Goal: Use online tool/utility: Utilize a website feature to perform a specific function

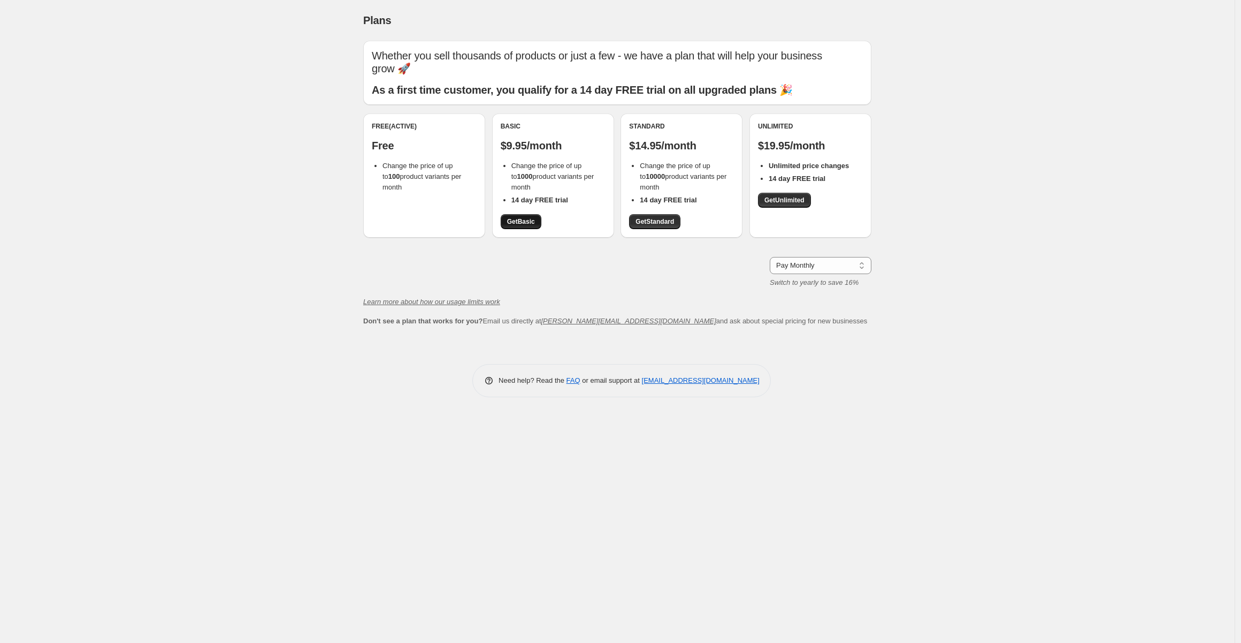
drag, startPoint x: 521, startPoint y: 223, endPoint x: 520, endPoint y: 228, distance: 5.5
click at [521, 223] on span "Get Basic" at bounding box center [521, 221] width 28 height 9
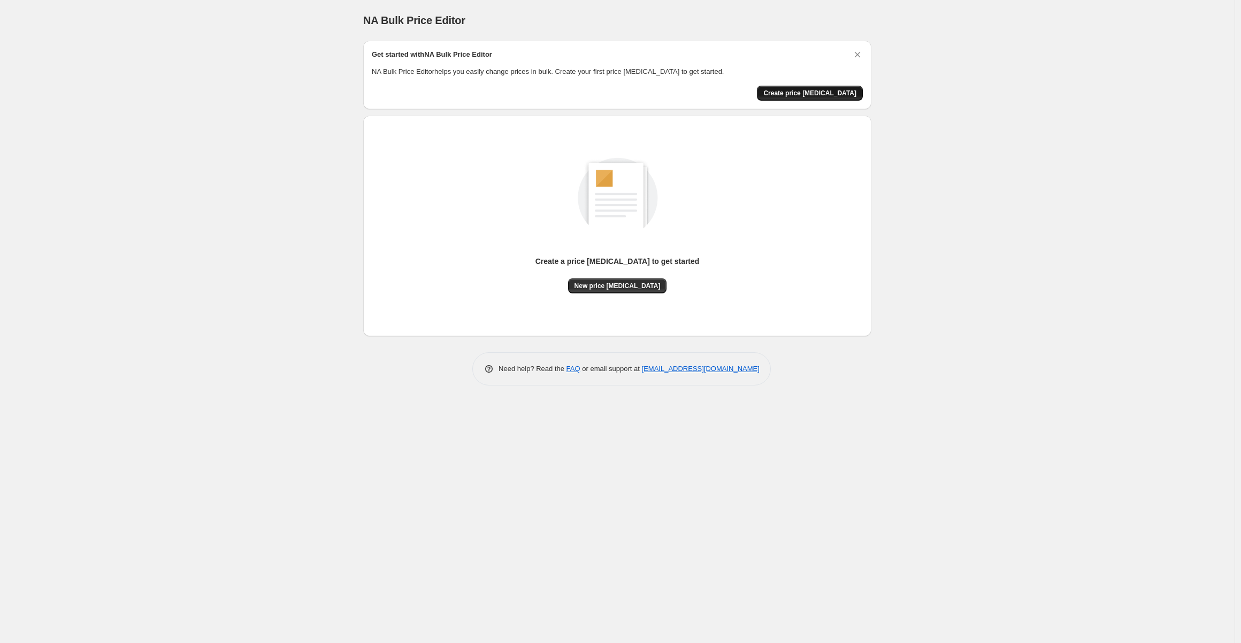
click at [817, 95] on span "Create price [MEDICAL_DATA]" at bounding box center [810, 93] width 93 height 9
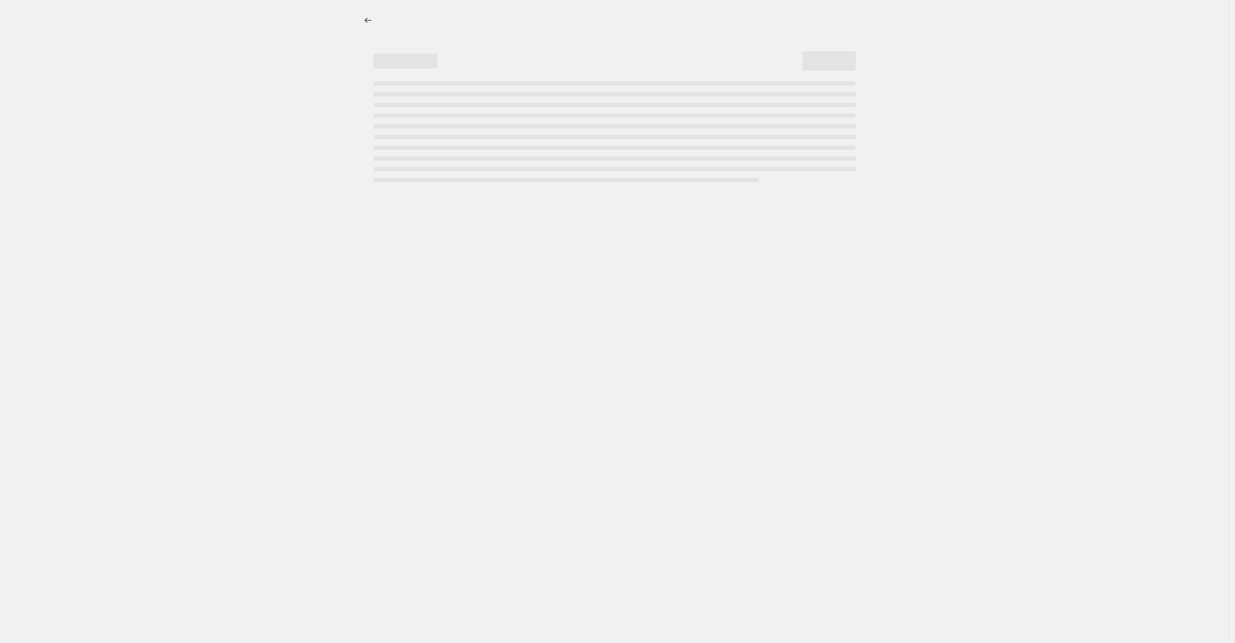
select select "percentage"
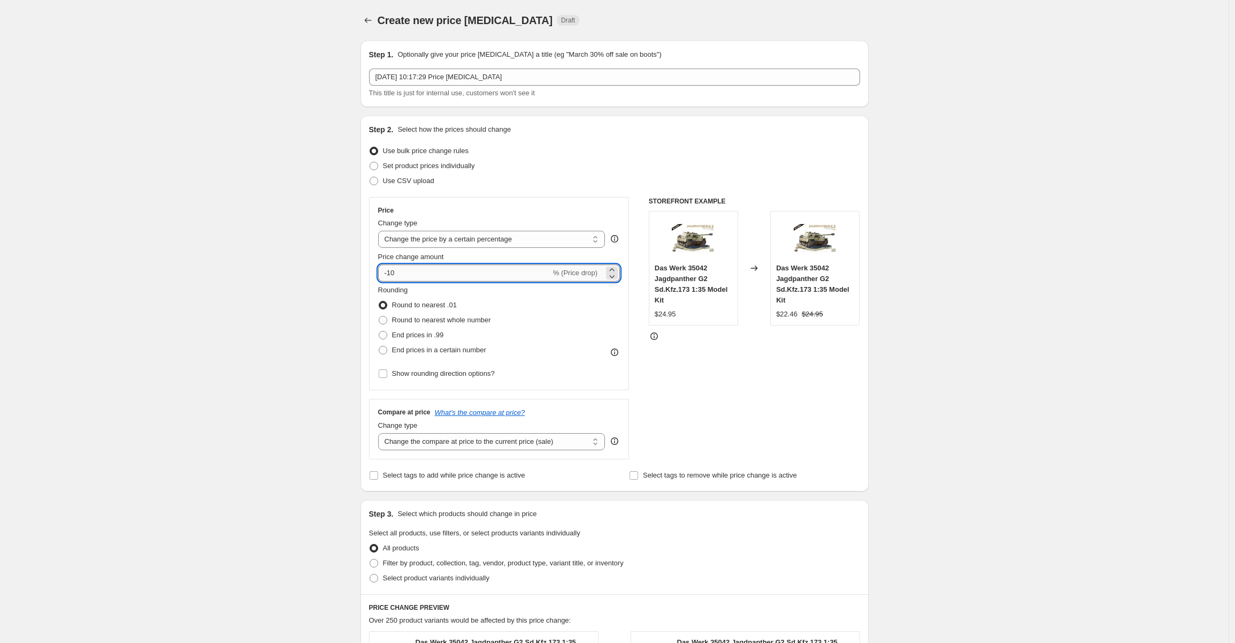
drag, startPoint x: 409, startPoint y: 270, endPoint x: 392, endPoint y: 270, distance: 17.1
click at [392, 270] on input "-10" at bounding box center [464, 272] width 173 height 17
type input "-7"
type input "-80"
drag, startPoint x: 1009, startPoint y: 272, endPoint x: 1000, endPoint y: 270, distance: 9.5
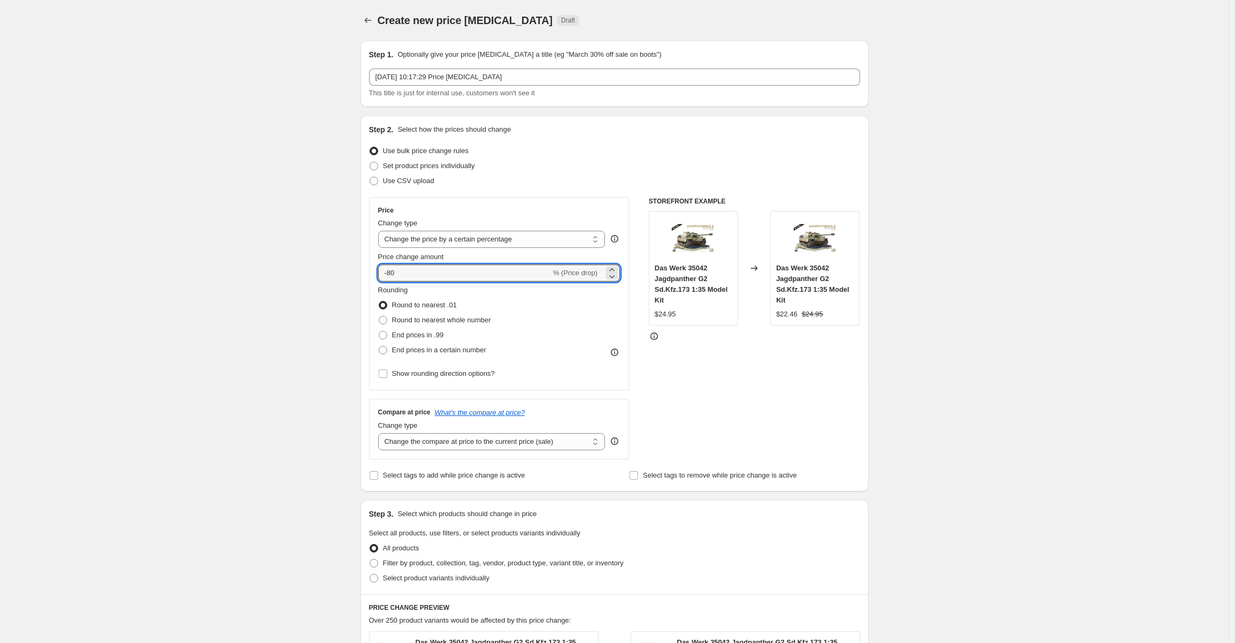
click at [1008, 271] on div "Create new price [MEDICAL_DATA]. This page is ready Create new price [MEDICAL_D…" at bounding box center [614, 543] width 1229 height 1087
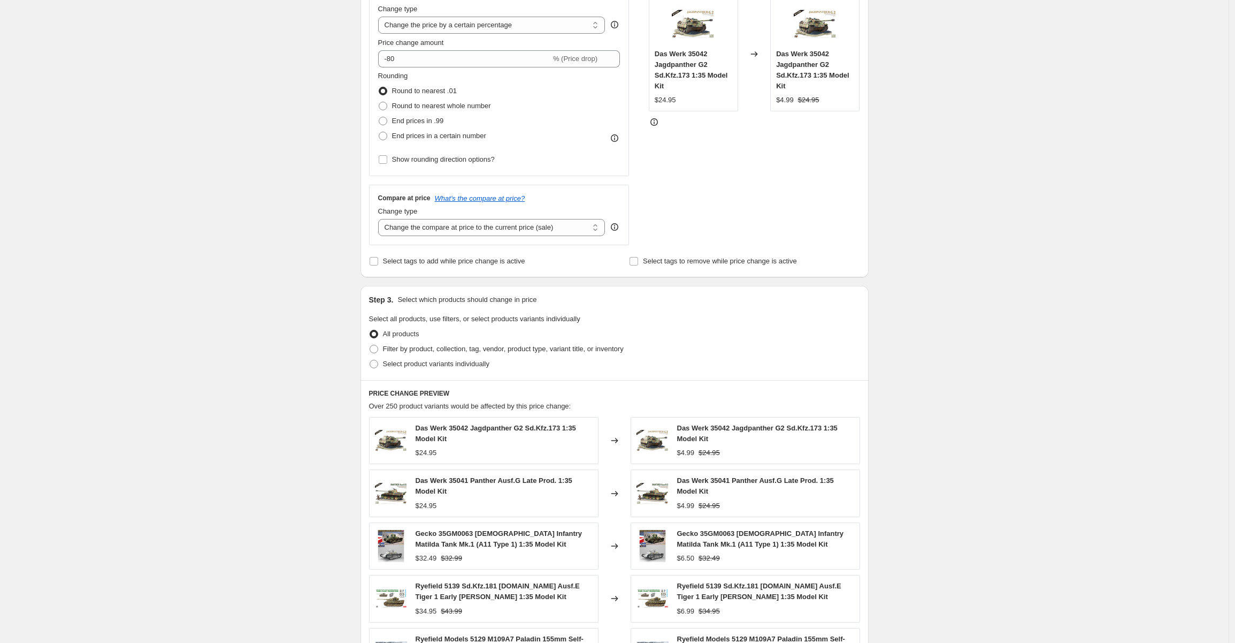
scroll to position [441, 0]
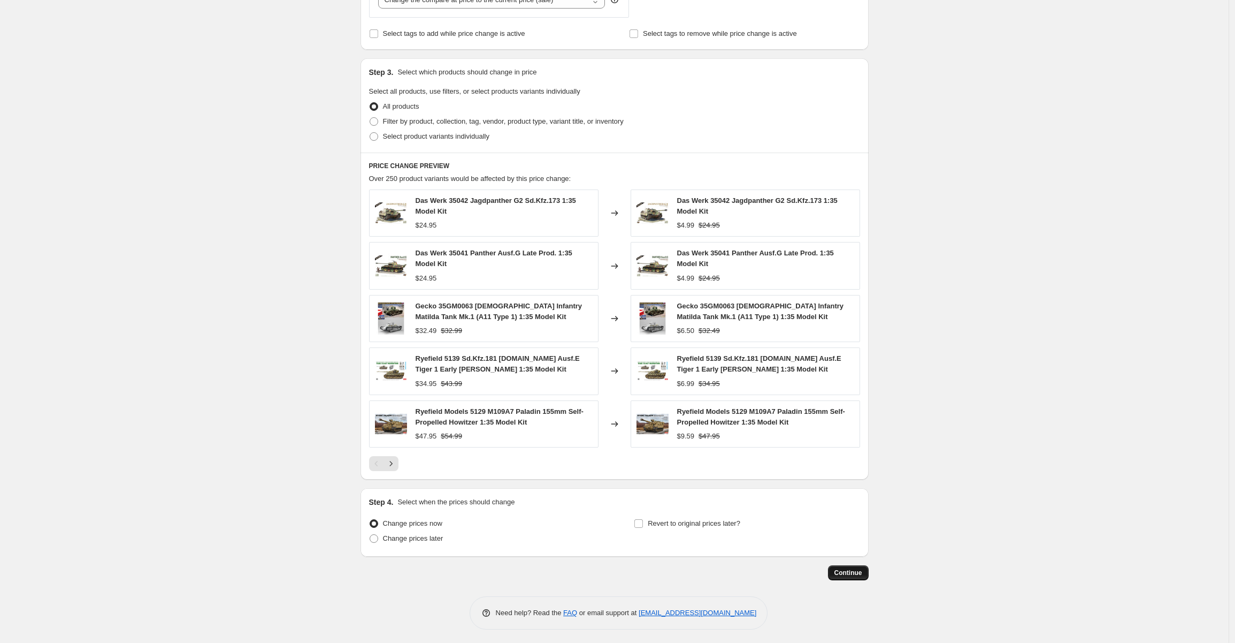
click at [849, 574] on span "Continue" at bounding box center [849, 572] width 28 height 9
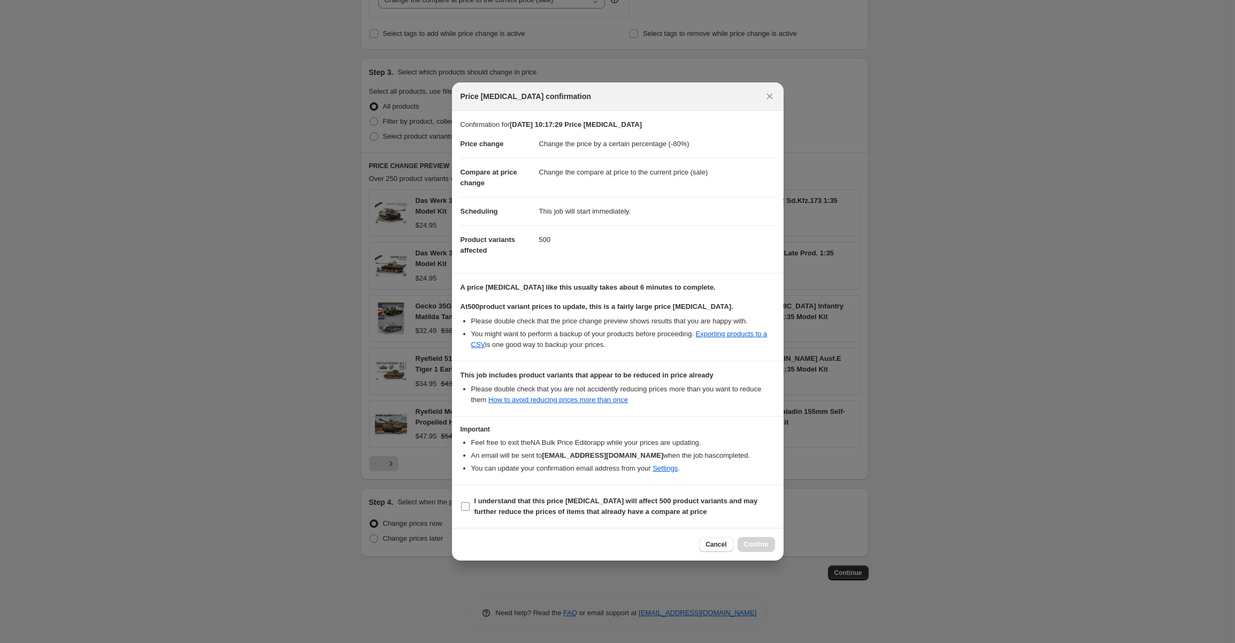
click at [463, 504] on input "I understand that this price [MEDICAL_DATA] will affect 500 product variants an…" at bounding box center [465, 506] width 9 height 9
checkbox input "true"
drag, startPoint x: 753, startPoint y: 541, endPoint x: 748, endPoint y: 537, distance: 7.2
click at [751, 540] on span "Confirm" at bounding box center [756, 544] width 25 height 9
